Goal: Task Accomplishment & Management: Use online tool/utility

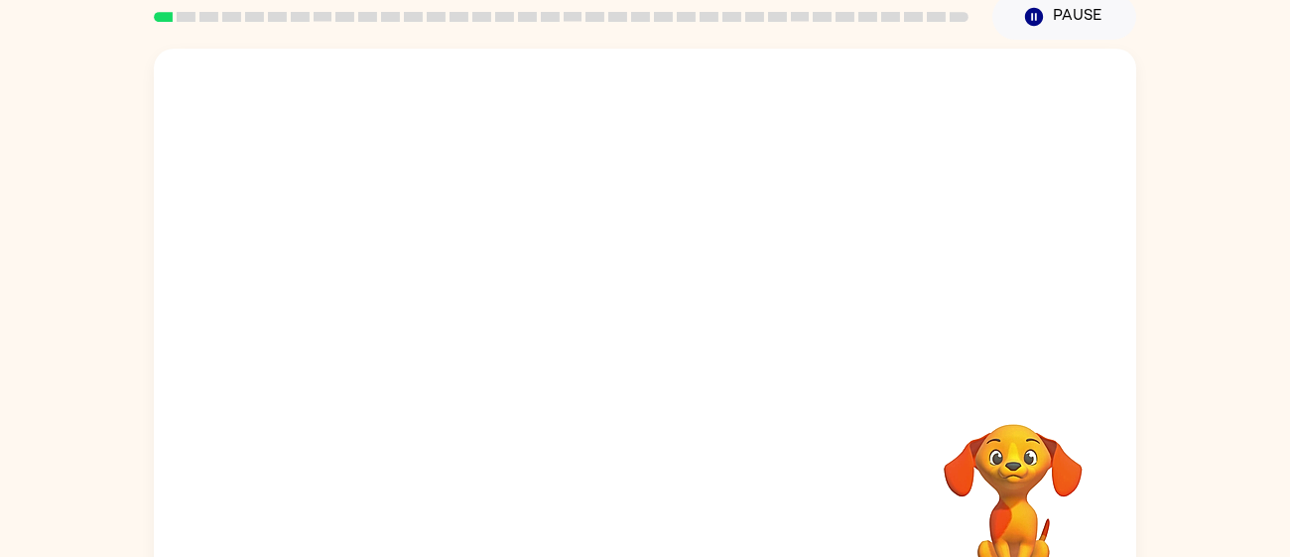
scroll to position [83, 0]
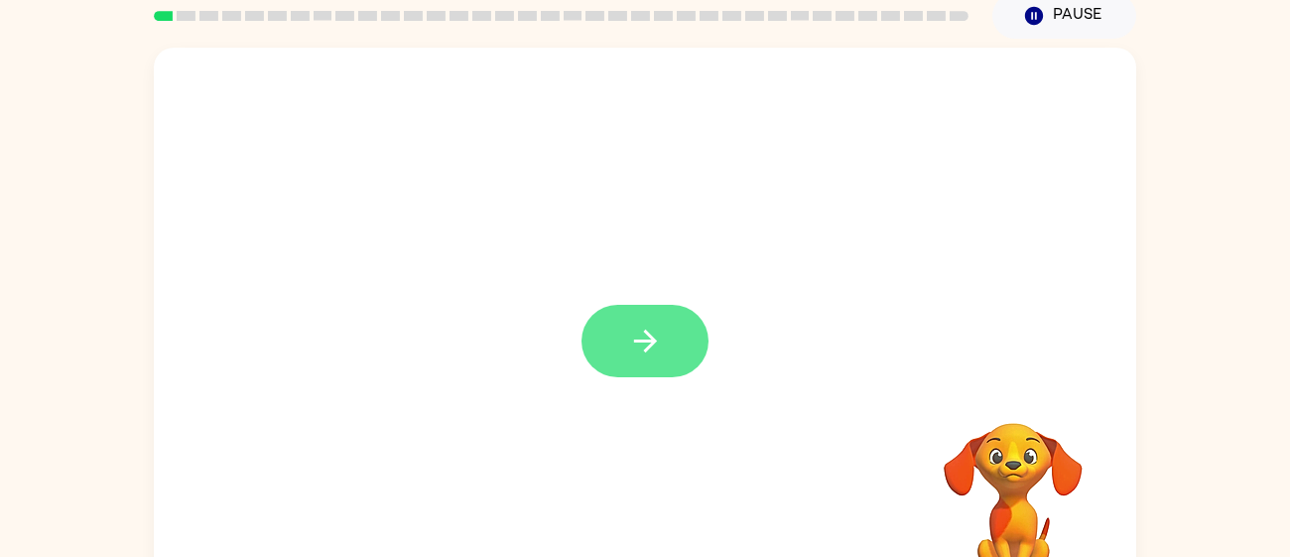
click at [644, 315] on button "button" at bounding box center [645, 341] width 127 height 72
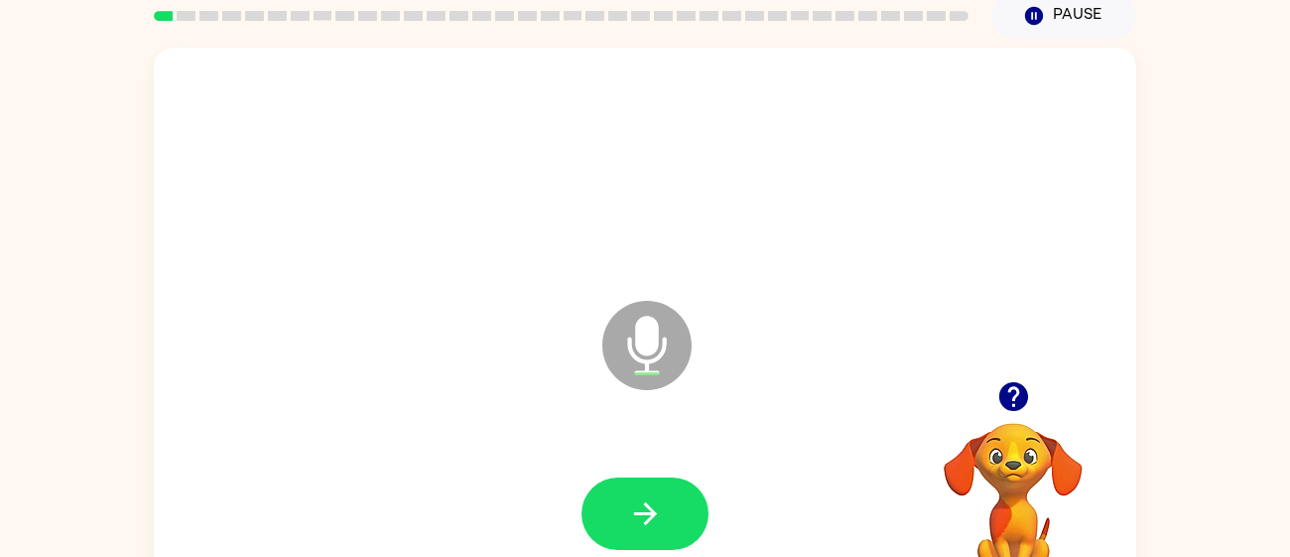
click at [644, 315] on icon at bounding box center [646, 345] width 89 height 89
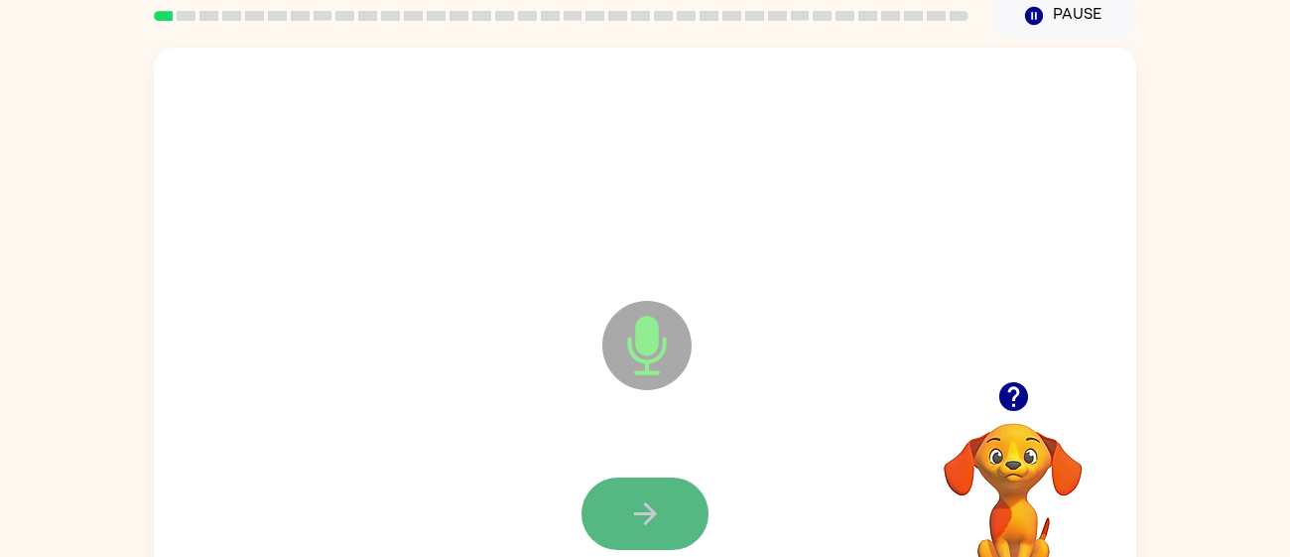
click at [635, 494] on button "button" at bounding box center [645, 513] width 127 height 72
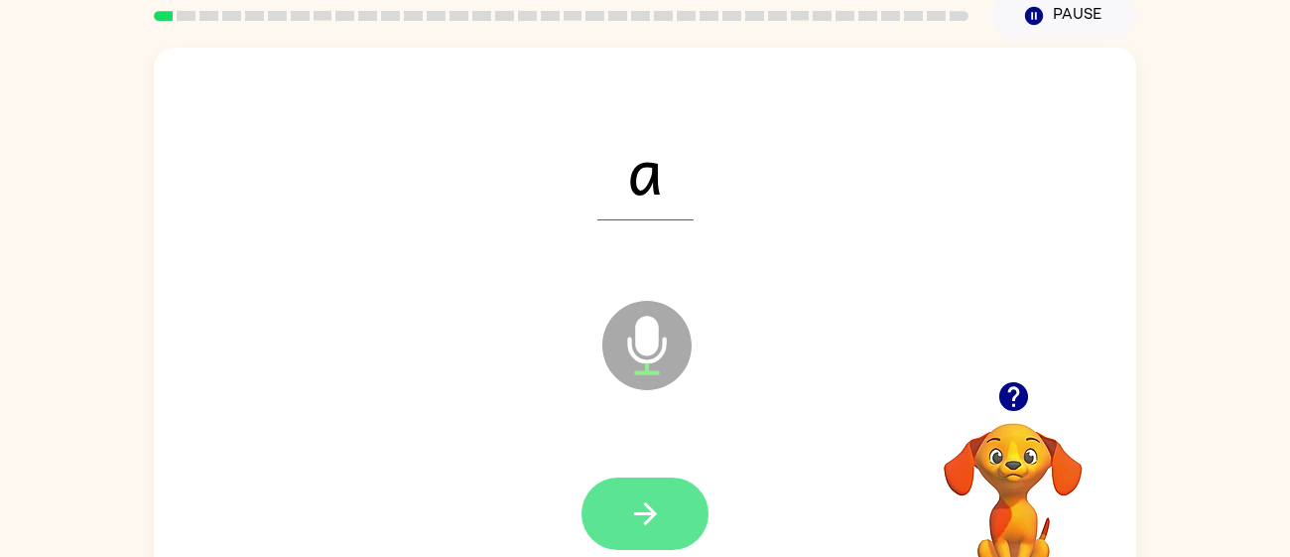
click at [652, 509] on icon "button" at bounding box center [644, 513] width 23 height 23
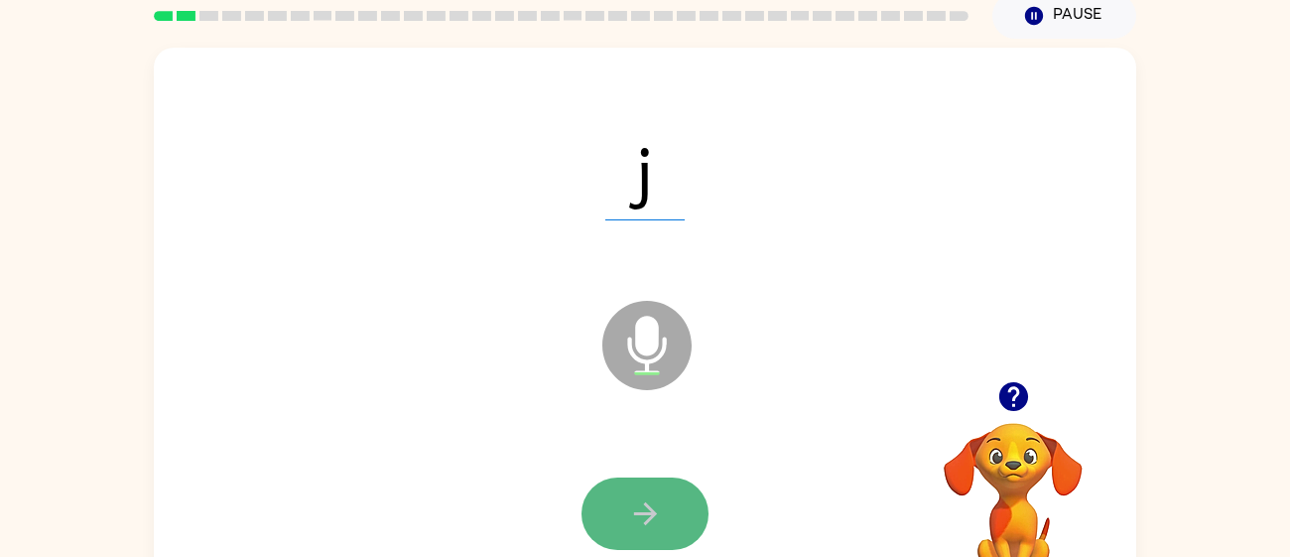
click at [653, 513] on icon "button" at bounding box center [644, 513] width 23 height 23
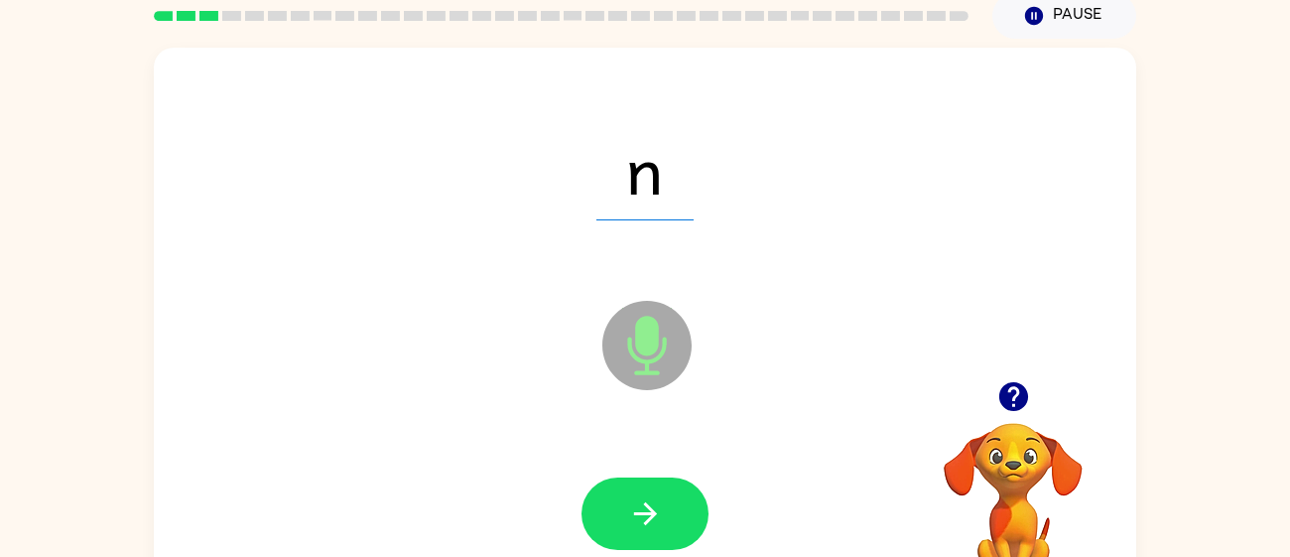
click at [653, 513] on icon "button" at bounding box center [644, 513] width 23 height 23
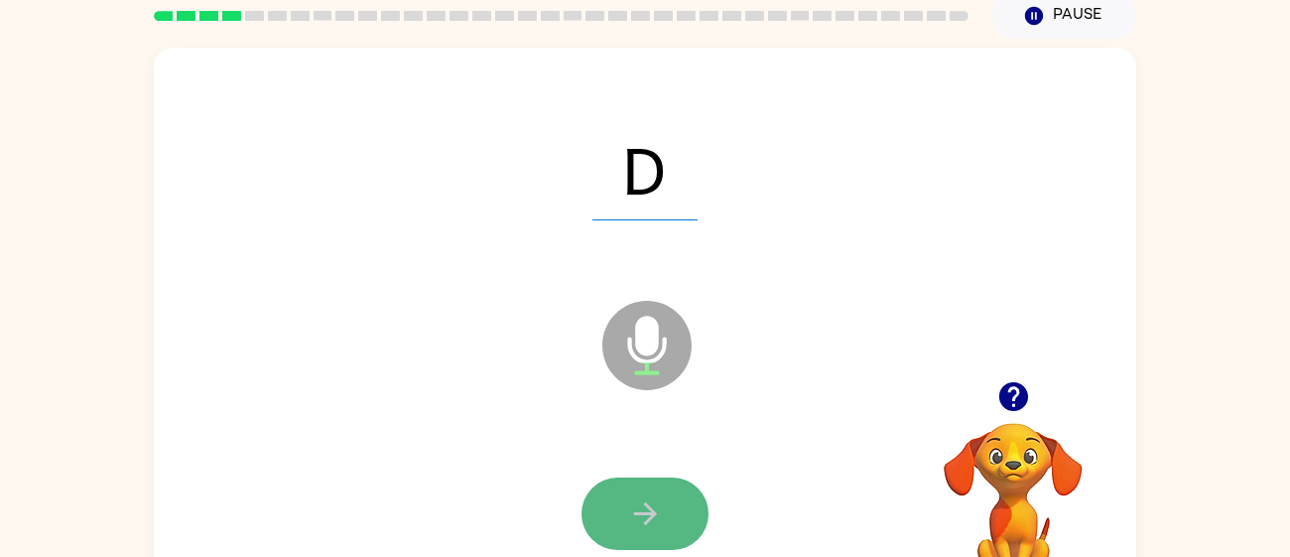
click at [652, 513] on icon "button" at bounding box center [644, 513] width 23 height 23
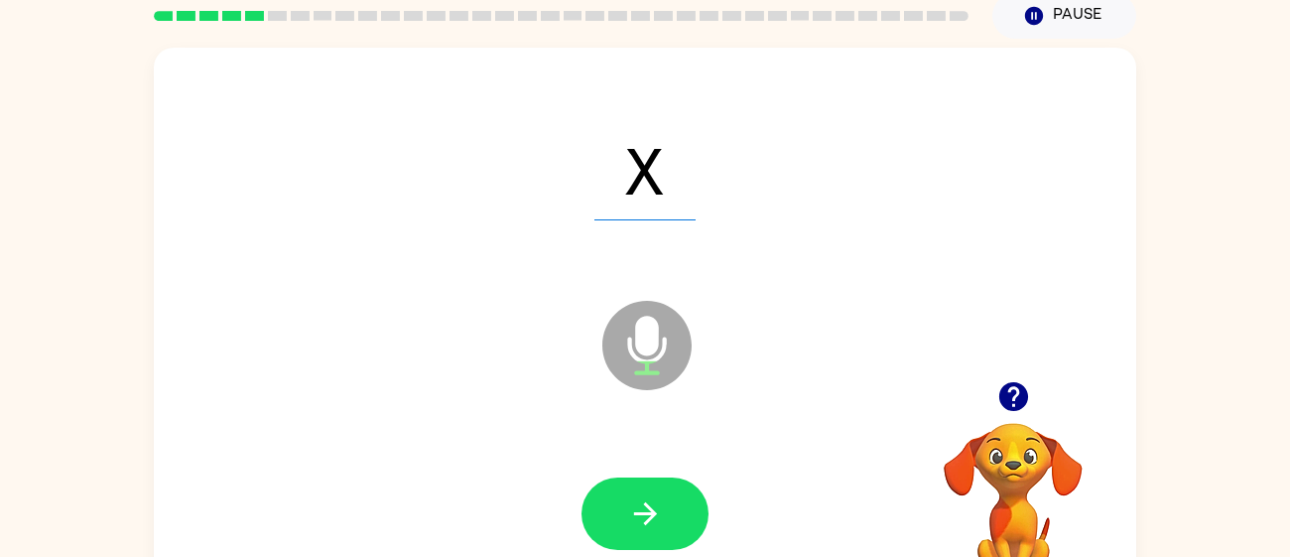
click at [652, 513] on icon "button" at bounding box center [644, 513] width 23 height 23
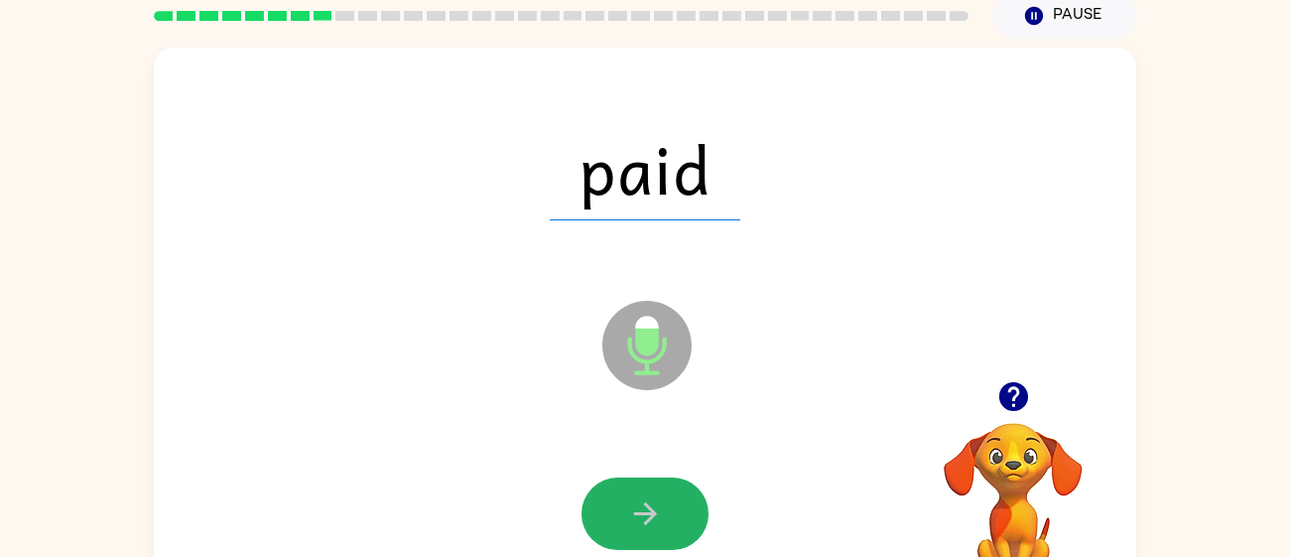
click at [652, 513] on icon "button" at bounding box center [644, 513] width 23 height 23
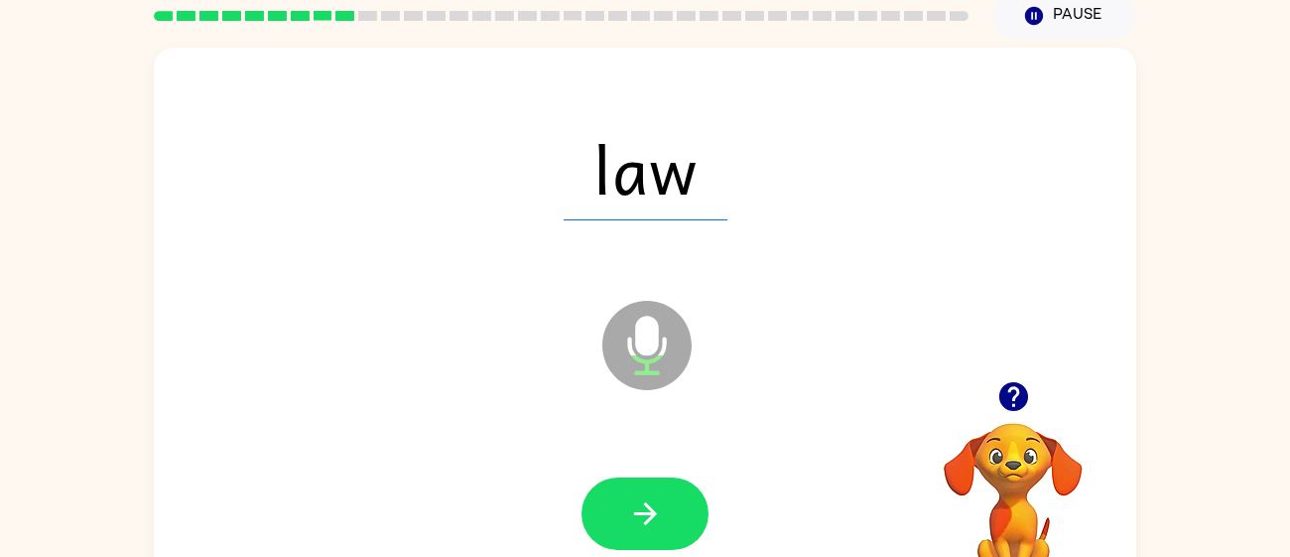
click at [652, 513] on icon "button" at bounding box center [644, 513] width 23 height 23
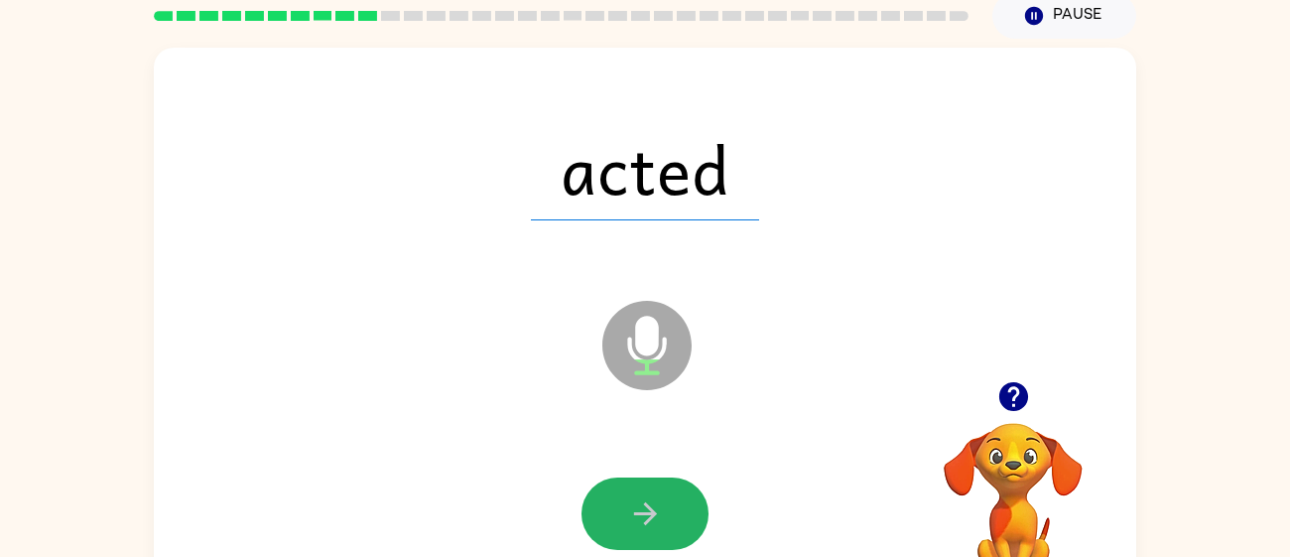
click at [652, 513] on icon "button" at bounding box center [644, 513] width 23 height 23
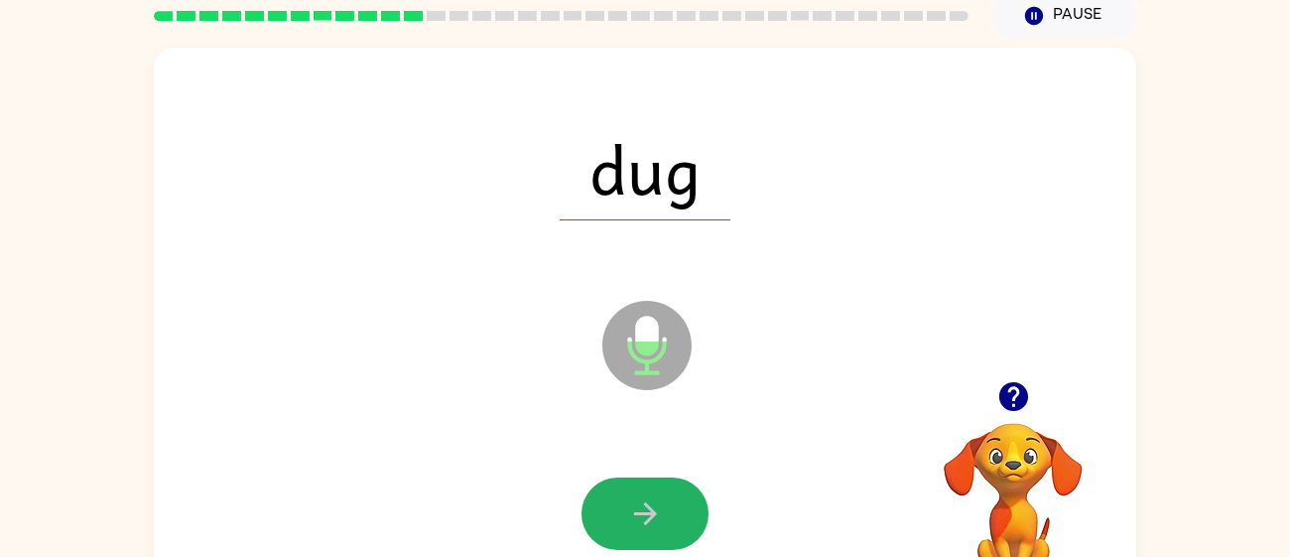
click at [652, 513] on icon "button" at bounding box center [644, 513] width 23 height 23
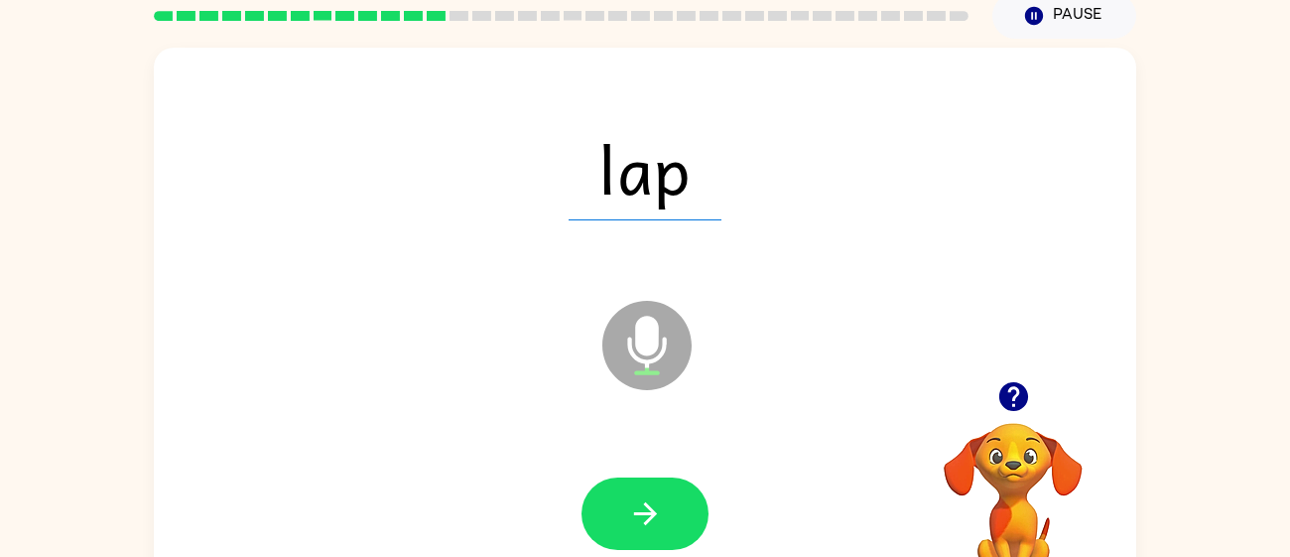
click at [652, 513] on icon "button" at bounding box center [644, 513] width 23 height 23
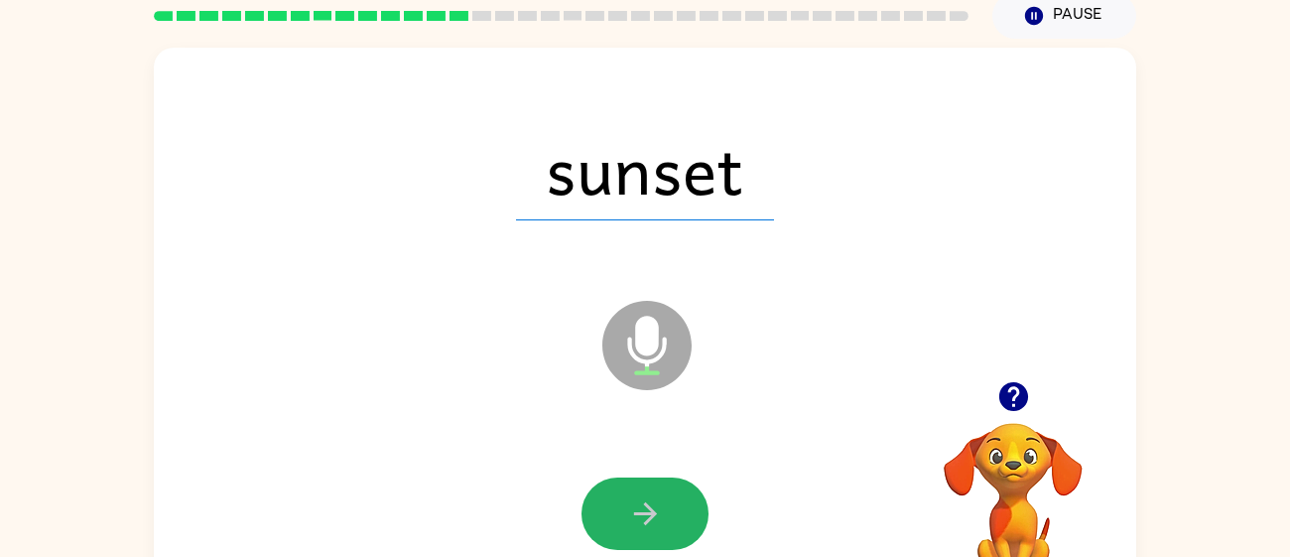
click at [652, 513] on icon "button" at bounding box center [644, 513] width 23 height 23
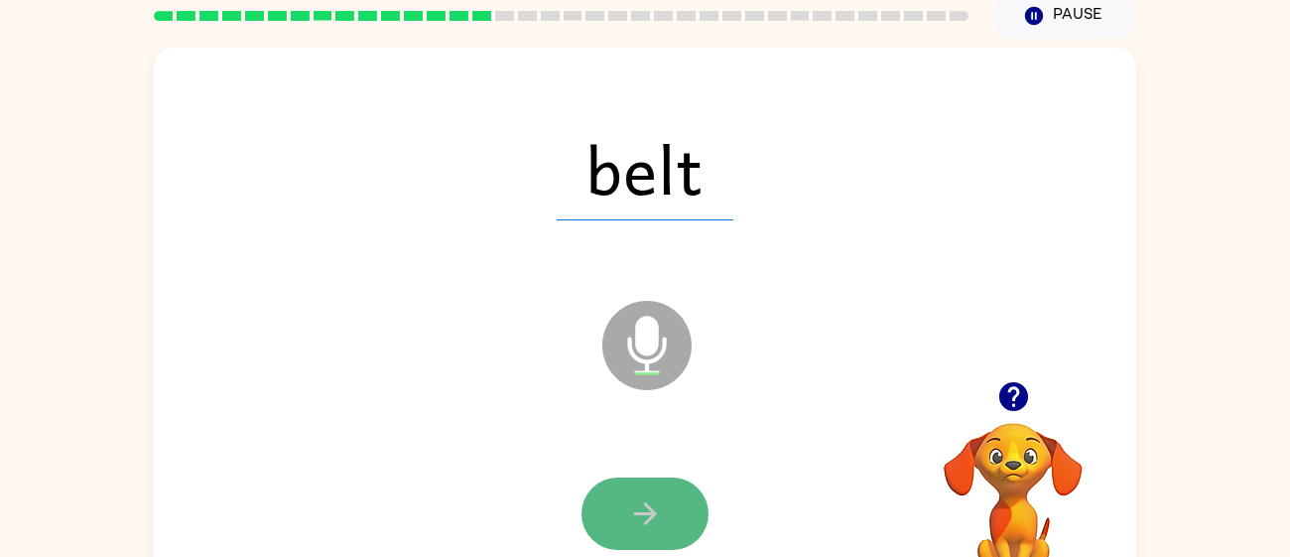
click at [654, 519] on icon "button" at bounding box center [645, 513] width 35 height 35
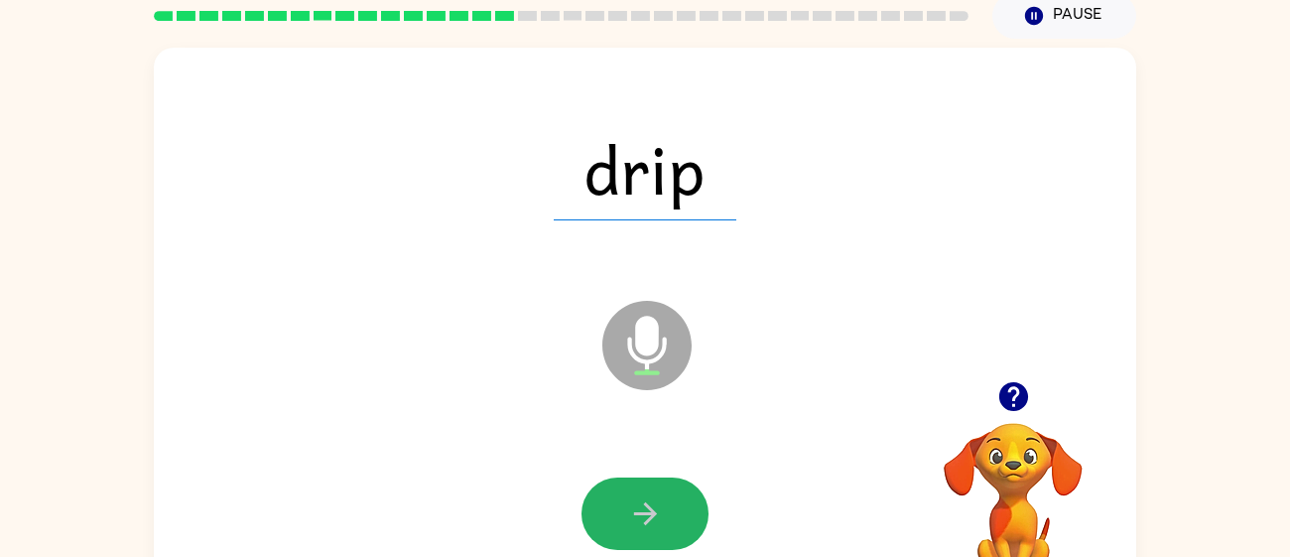
click at [654, 519] on icon "button" at bounding box center [645, 513] width 35 height 35
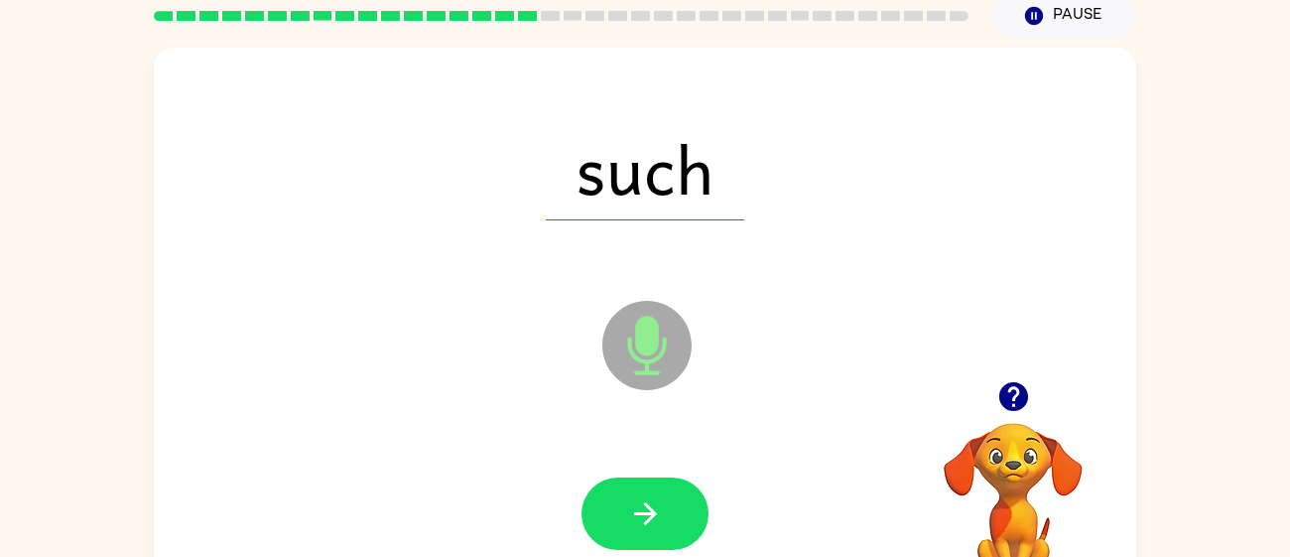
click at [654, 519] on icon "button" at bounding box center [645, 513] width 35 height 35
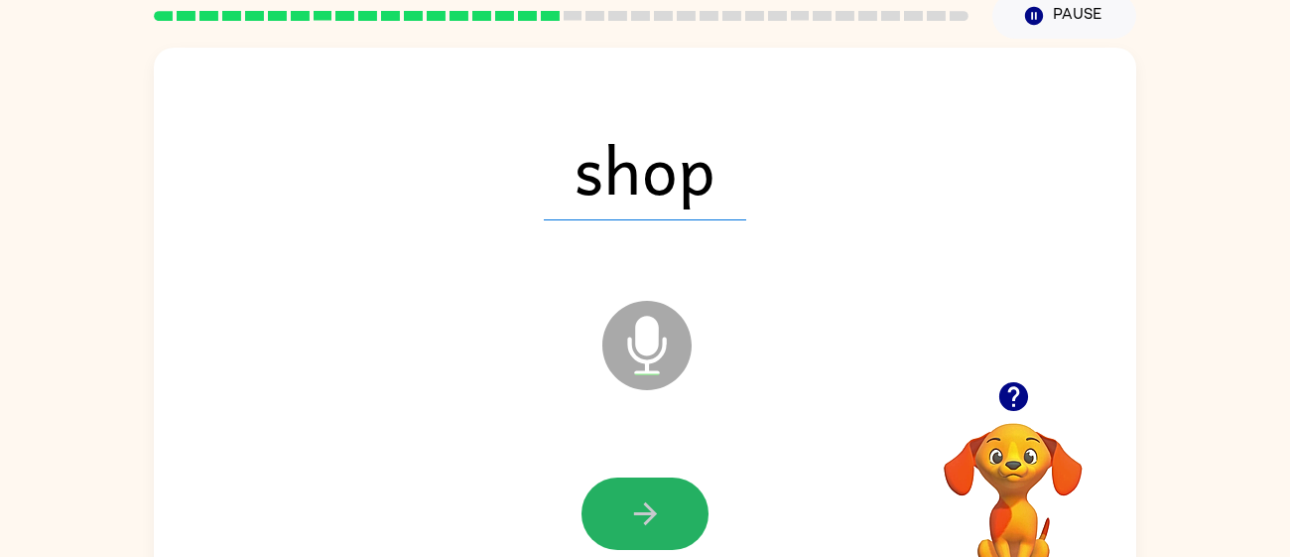
click at [654, 519] on icon "button" at bounding box center [645, 513] width 35 height 35
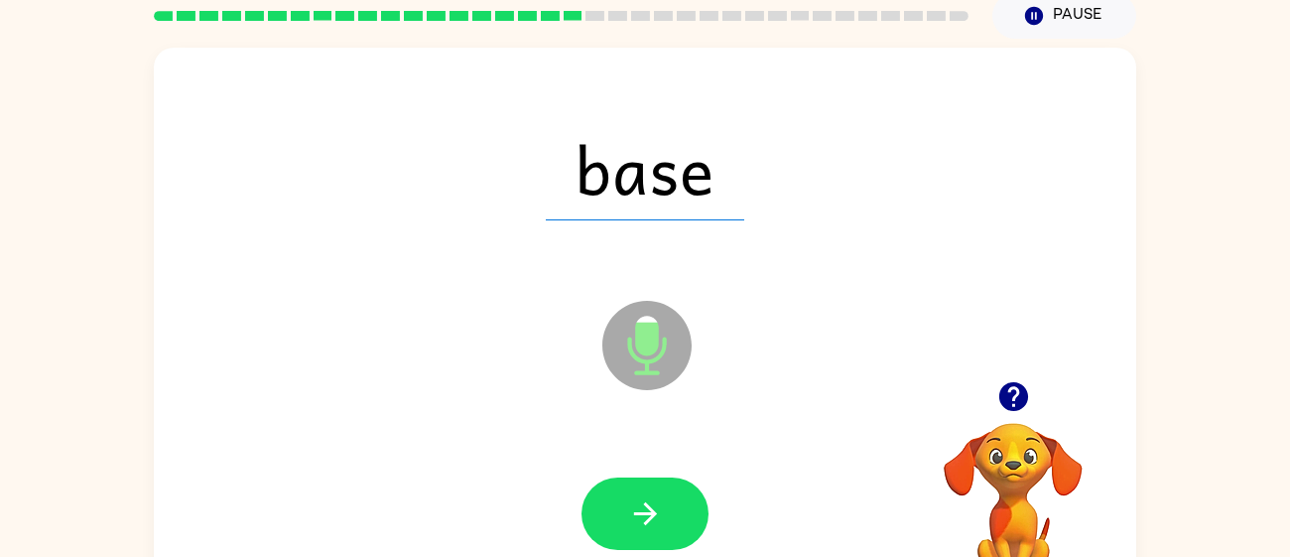
click at [654, 519] on icon "button" at bounding box center [645, 513] width 35 height 35
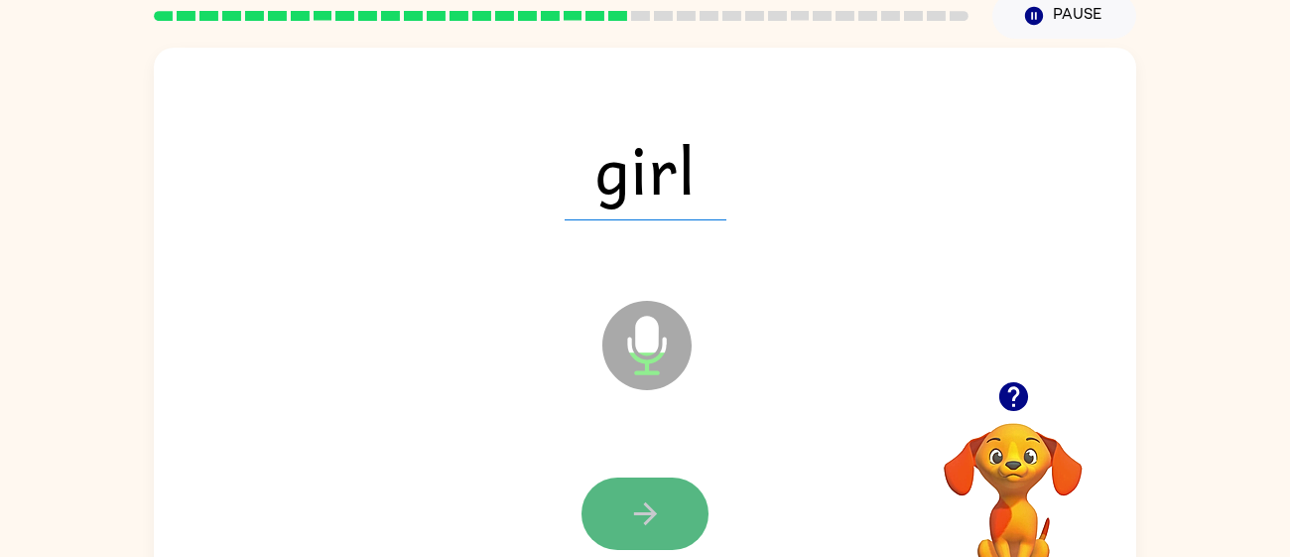
click at [651, 519] on icon "button" at bounding box center [645, 513] width 35 height 35
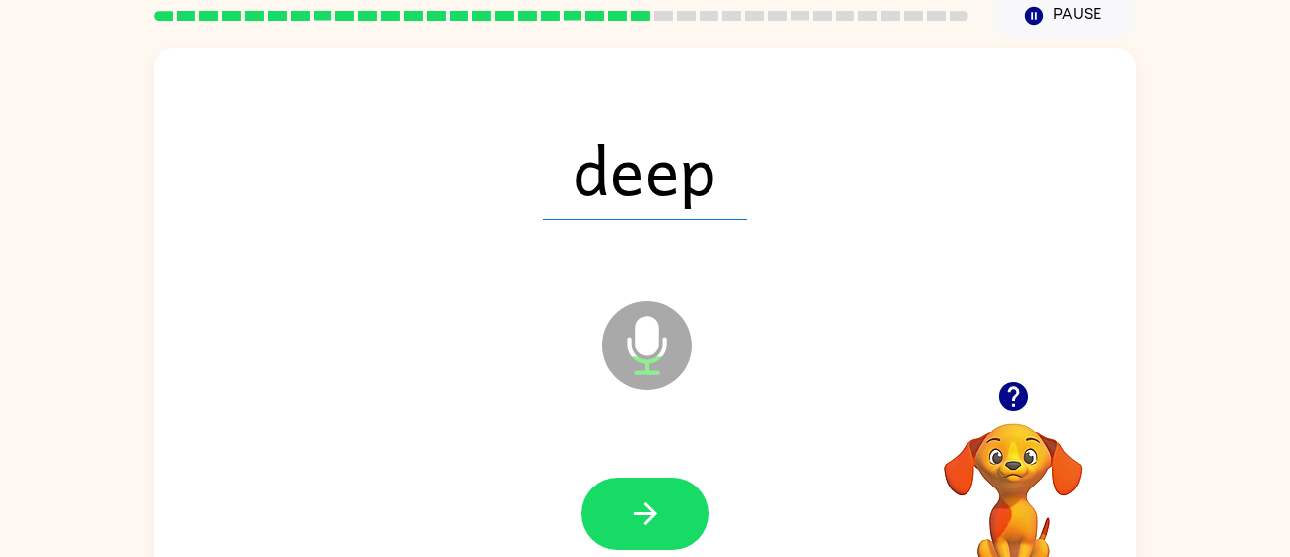
click at [651, 519] on icon "button" at bounding box center [645, 513] width 35 height 35
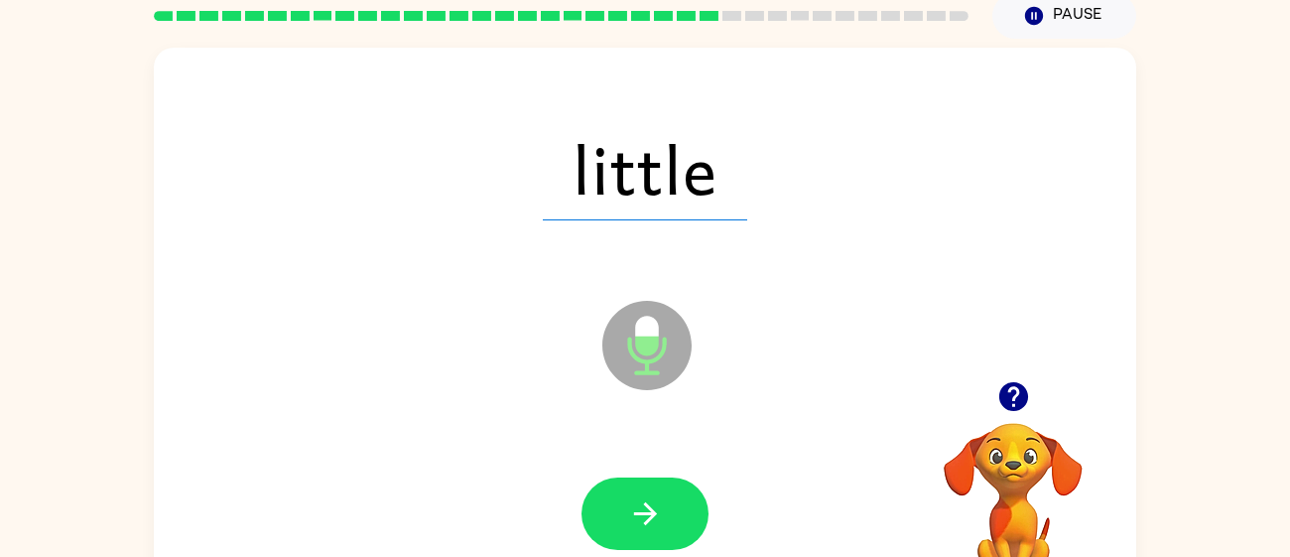
click at [651, 519] on icon "button" at bounding box center [645, 513] width 35 height 35
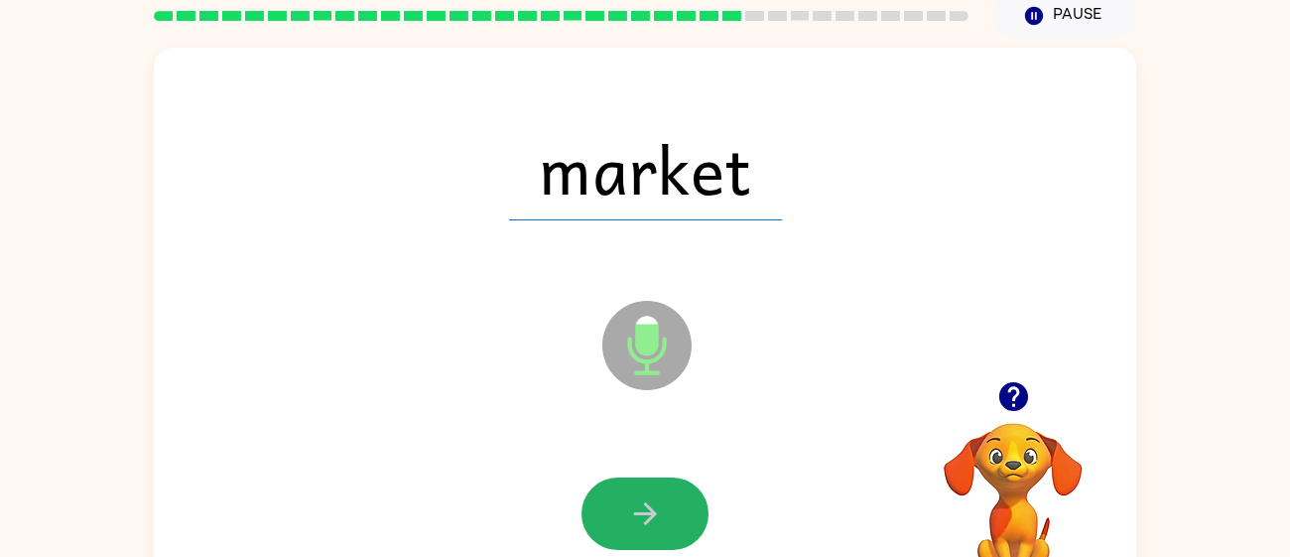
click at [651, 519] on icon "button" at bounding box center [645, 513] width 35 height 35
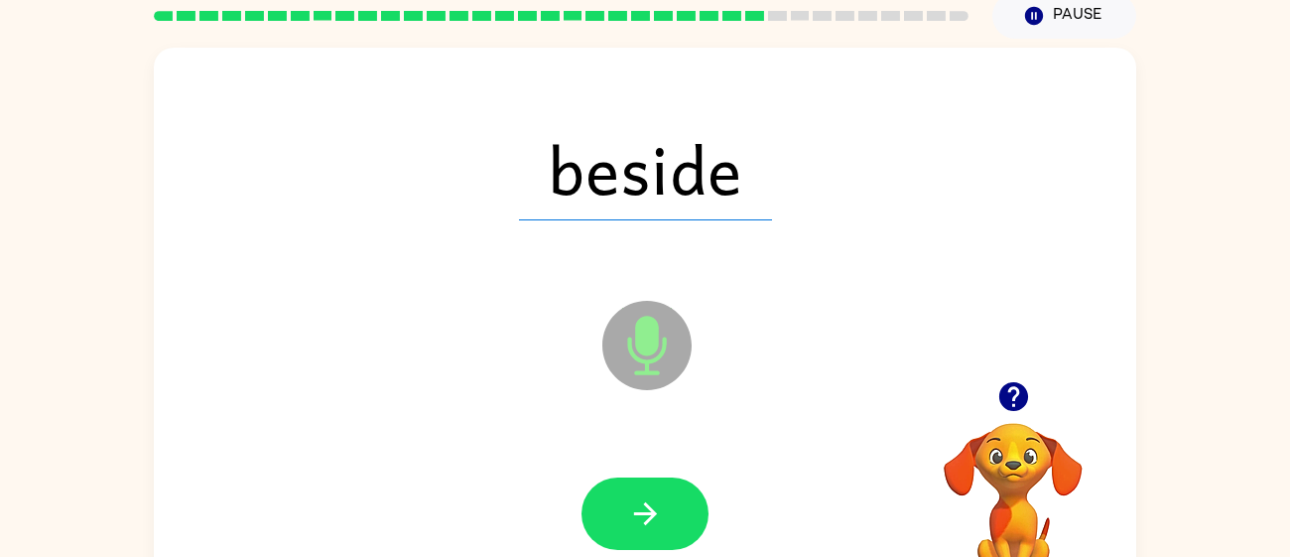
click at [651, 519] on icon "button" at bounding box center [645, 513] width 35 height 35
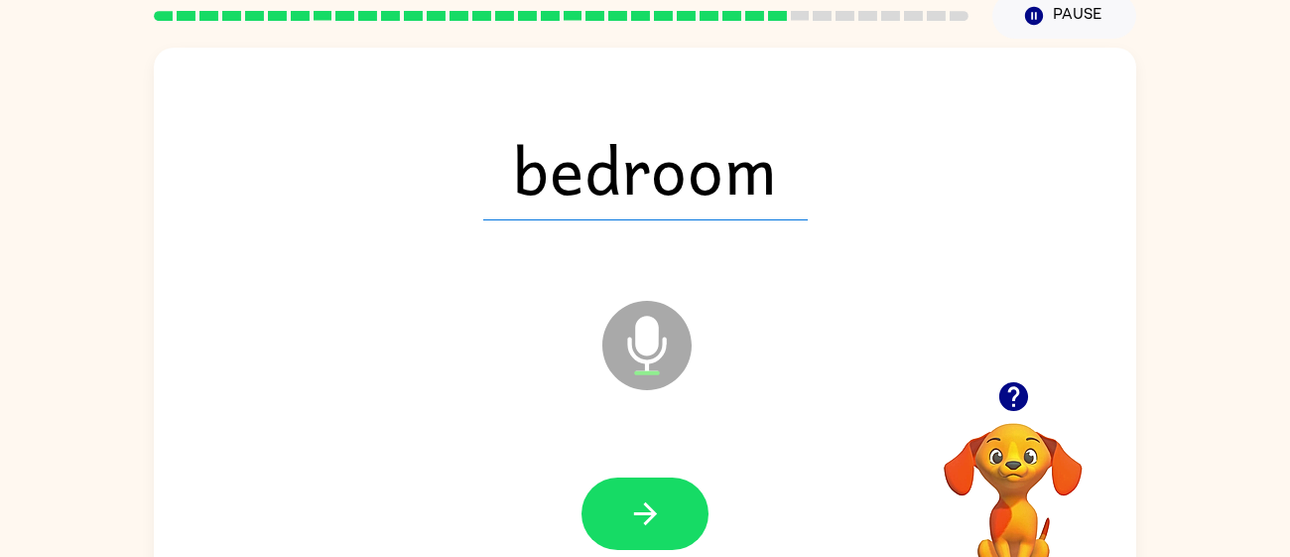
click at [651, 519] on icon "button" at bounding box center [645, 513] width 35 height 35
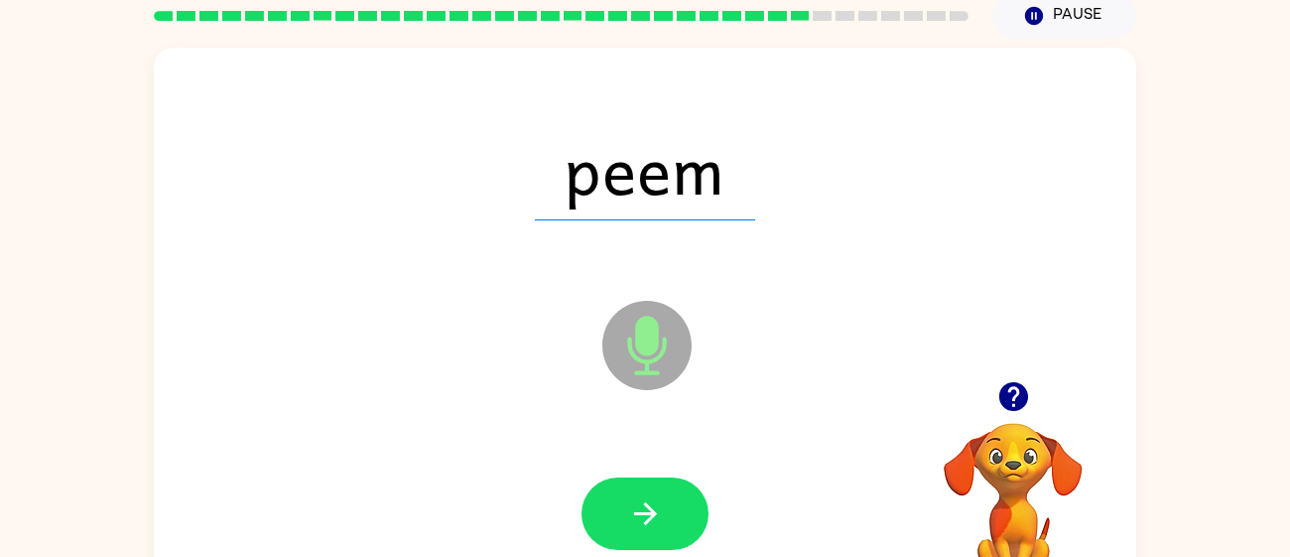
click at [651, 519] on icon "button" at bounding box center [645, 513] width 35 height 35
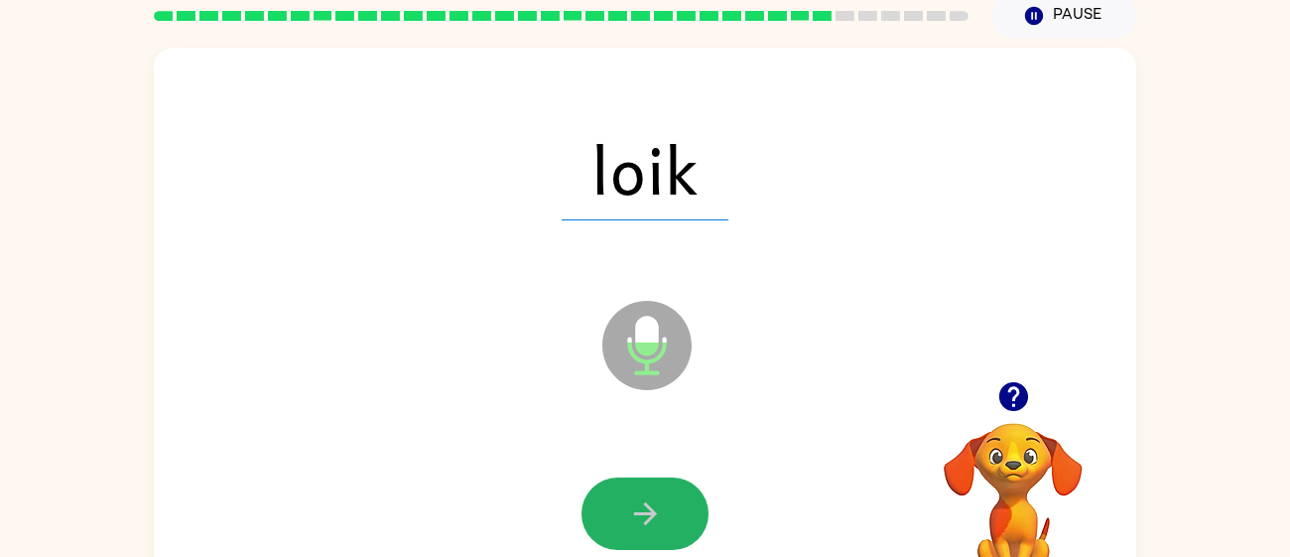
click at [651, 519] on icon "button" at bounding box center [645, 513] width 35 height 35
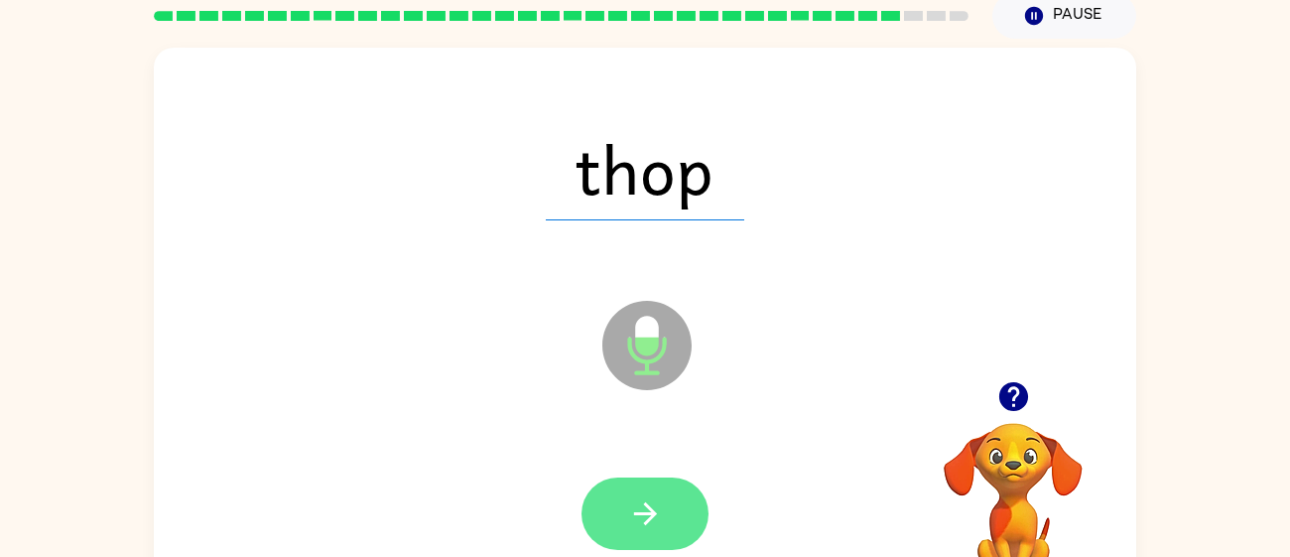
click at [650, 519] on icon "button" at bounding box center [645, 513] width 35 height 35
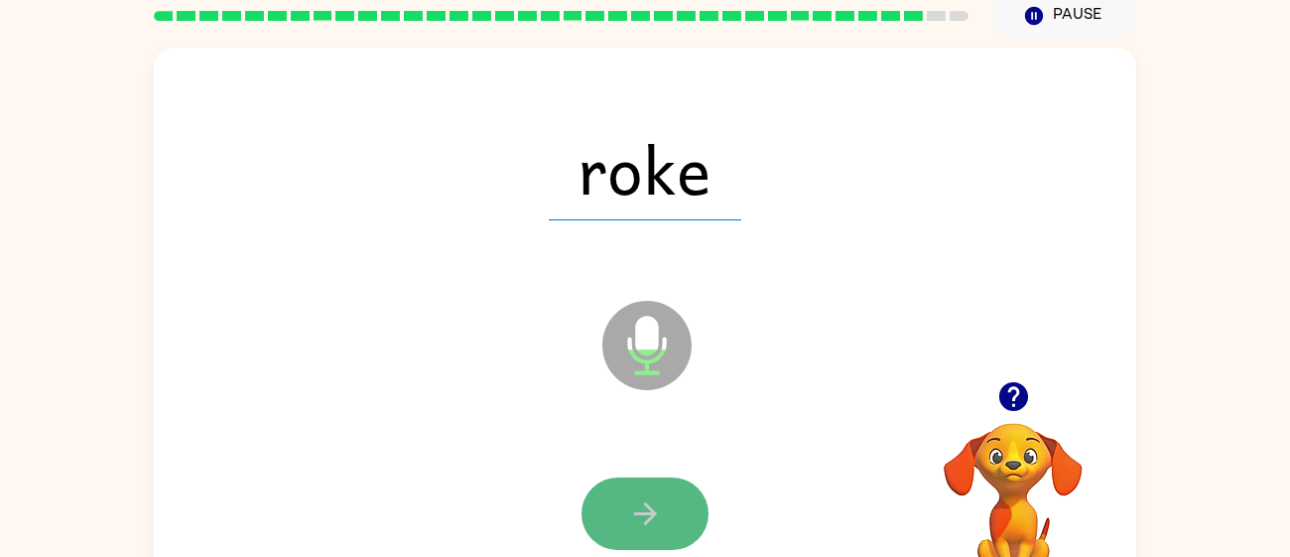
click at [650, 520] on icon "button" at bounding box center [645, 513] width 35 height 35
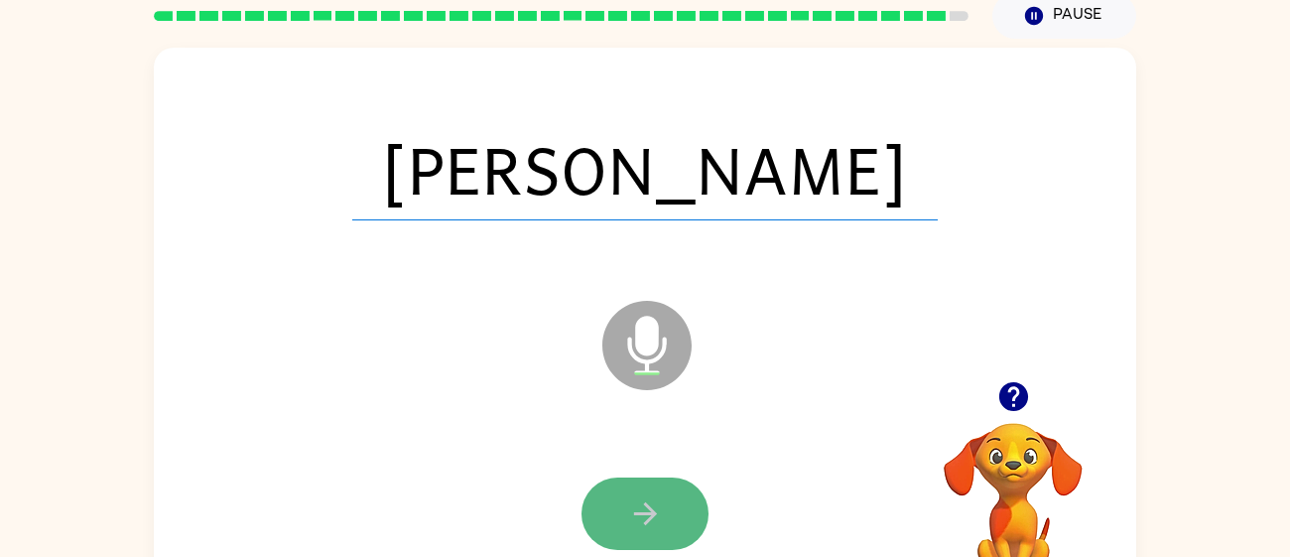
click at [639, 536] on button "button" at bounding box center [645, 513] width 127 height 72
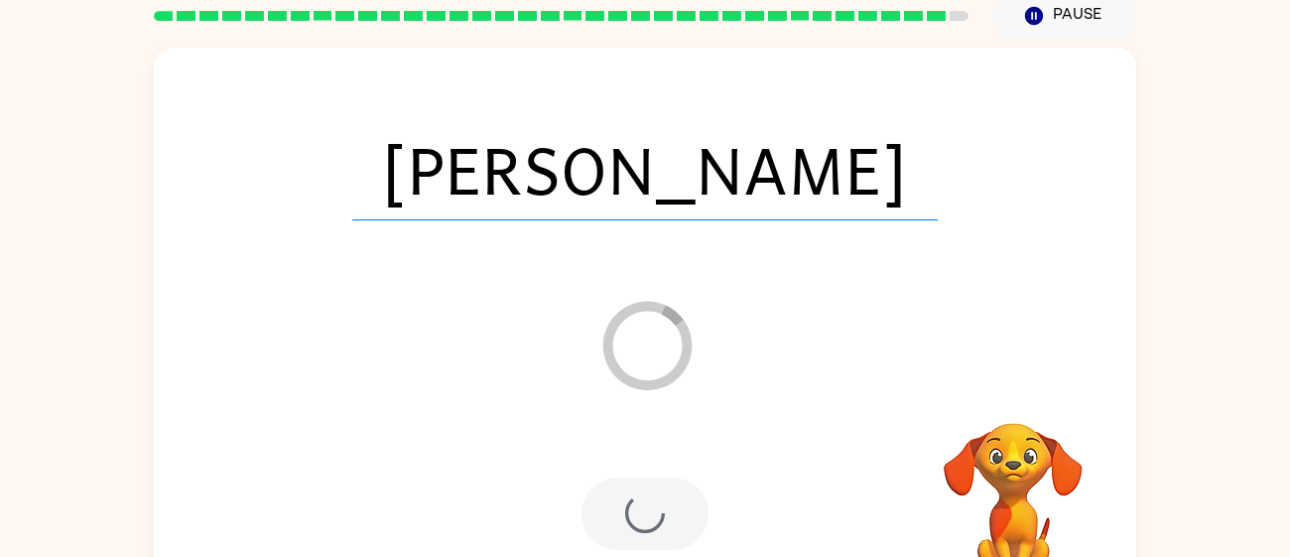
scroll to position [66, 0]
